Goal: Task Accomplishment & Management: Complete application form

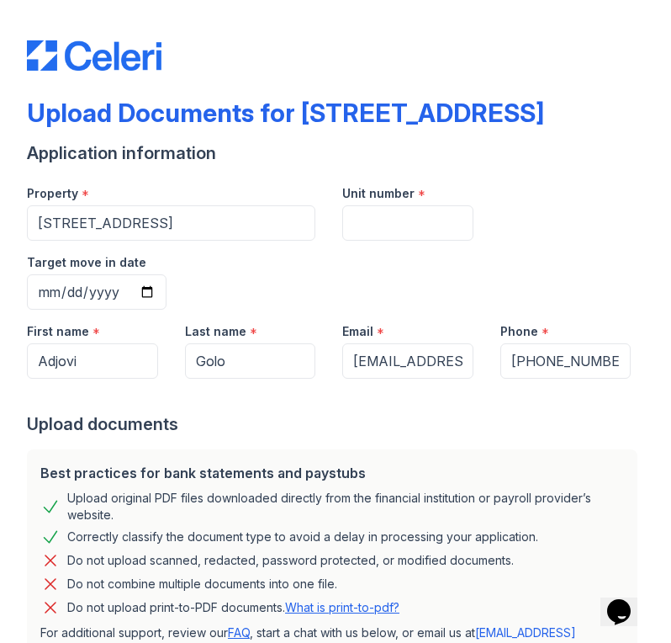
click at [110, 6] on div "Upload Documents for 915 West 32nd Street Application information Property * 91…" at bounding box center [335, 527] width 617 height 1055
click at [86, 55] on img at bounding box center [94, 55] width 135 height 30
click at [89, 111] on div "Upload Documents for [STREET_ADDRESS]" at bounding box center [285, 113] width 517 height 30
